Goal: Task Accomplishment & Management: Use online tool/utility

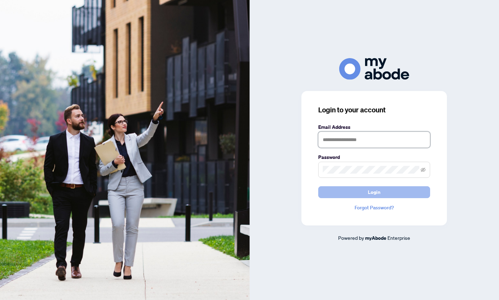
type input "**********"
click at [363, 194] on button "Login" at bounding box center [374, 192] width 112 height 12
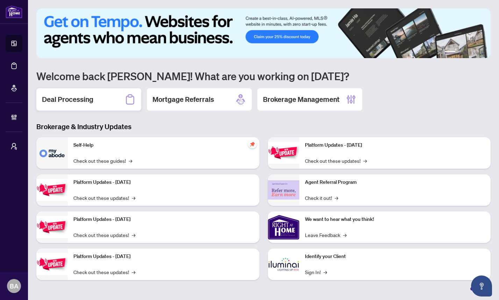
click at [73, 98] on h2 "Deal Processing" at bounding box center [67, 99] width 51 height 10
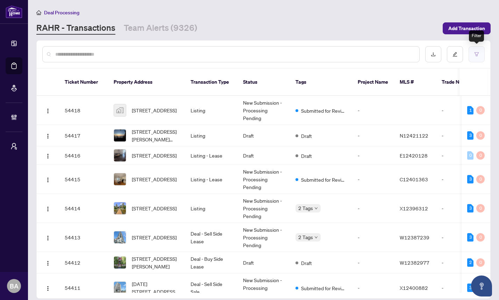
click at [475, 55] on icon "filter" at bounding box center [477, 54] width 5 height 5
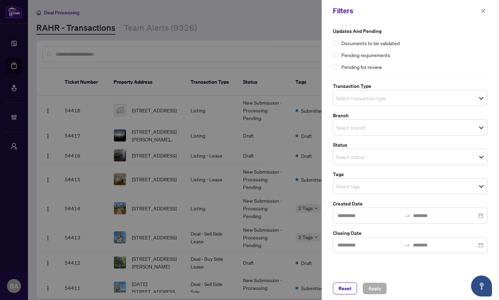
click at [378, 101] on input "search" at bounding box center [360, 98] width 49 height 8
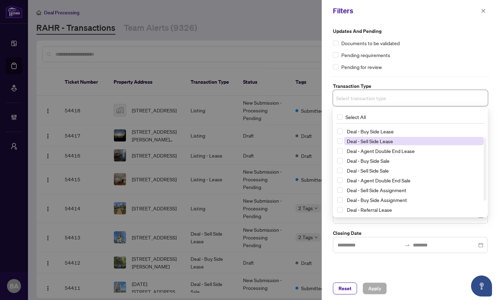
scroll to position [17, 0]
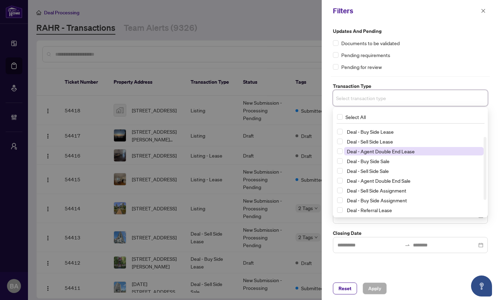
click at [375, 151] on span "Deal - Agent Double End Lease" at bounding box center [381, 151] width 68 height 6
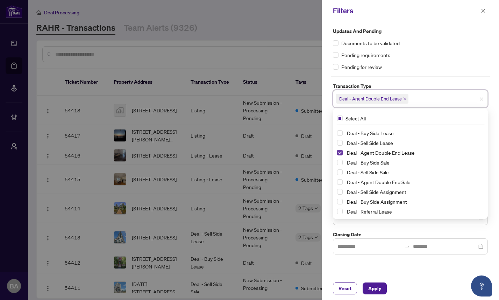
click at [341, 153] on span "Select Deal - Agent Double End Lease" at bounding box center [340, 153] width 6 height 6
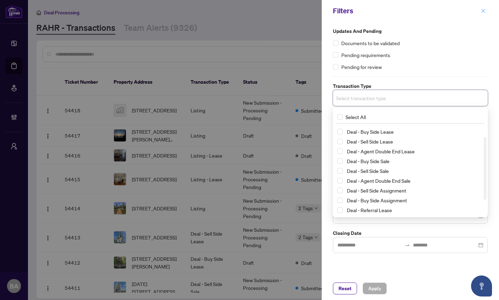
click at [485, 10] on icon "close" at bounding box center [483, 10] width 5 height 5
